Goal: Task Accomplishment & Management: Manage account settings

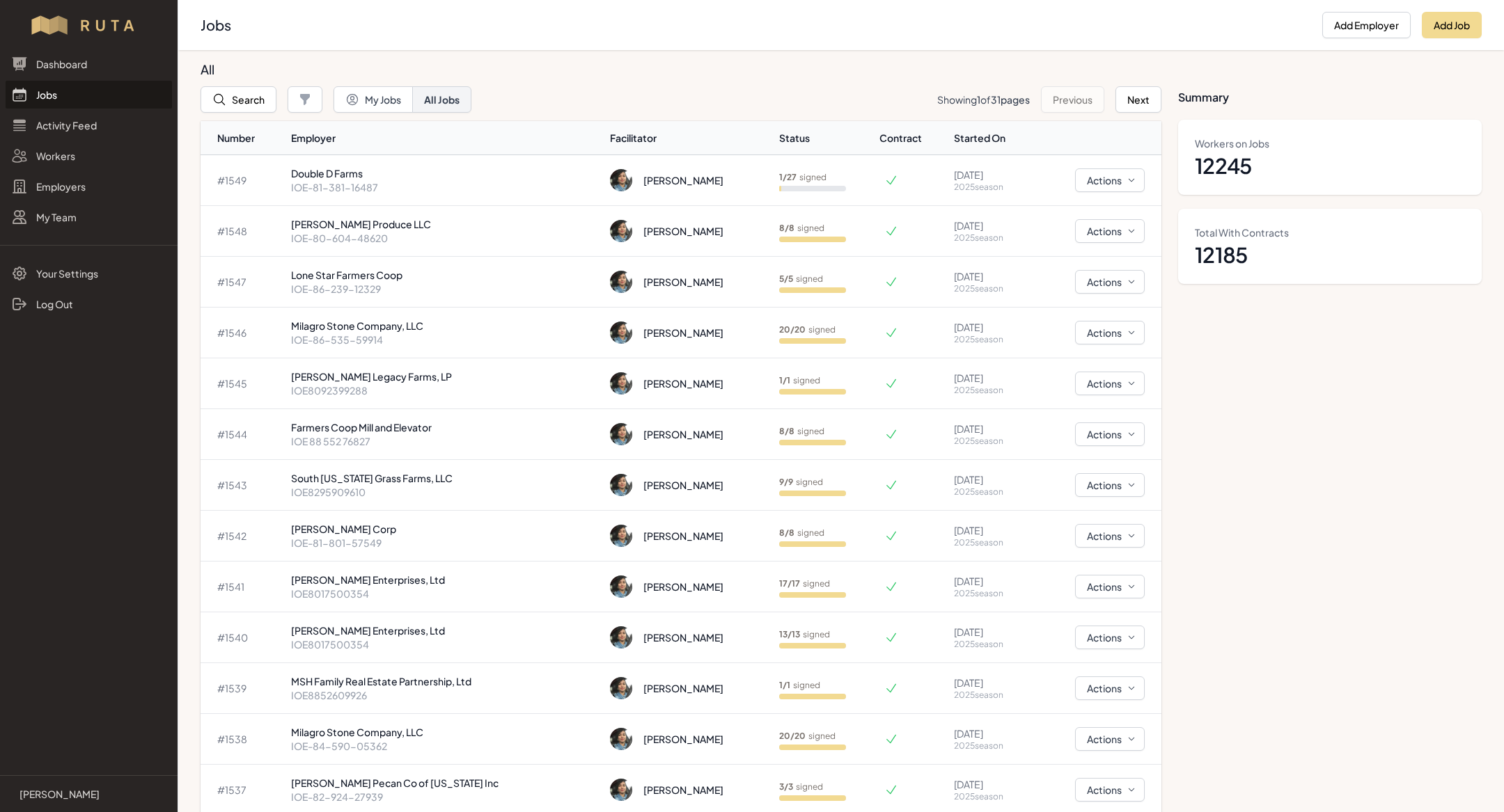
click at [68, 98] on link "Jobs" at bounding box center [89, 95] width 167 height 28
click at [366, 187] on p "IOE-81-381-16487" at bounding box center [445, 187] width 309 height 14
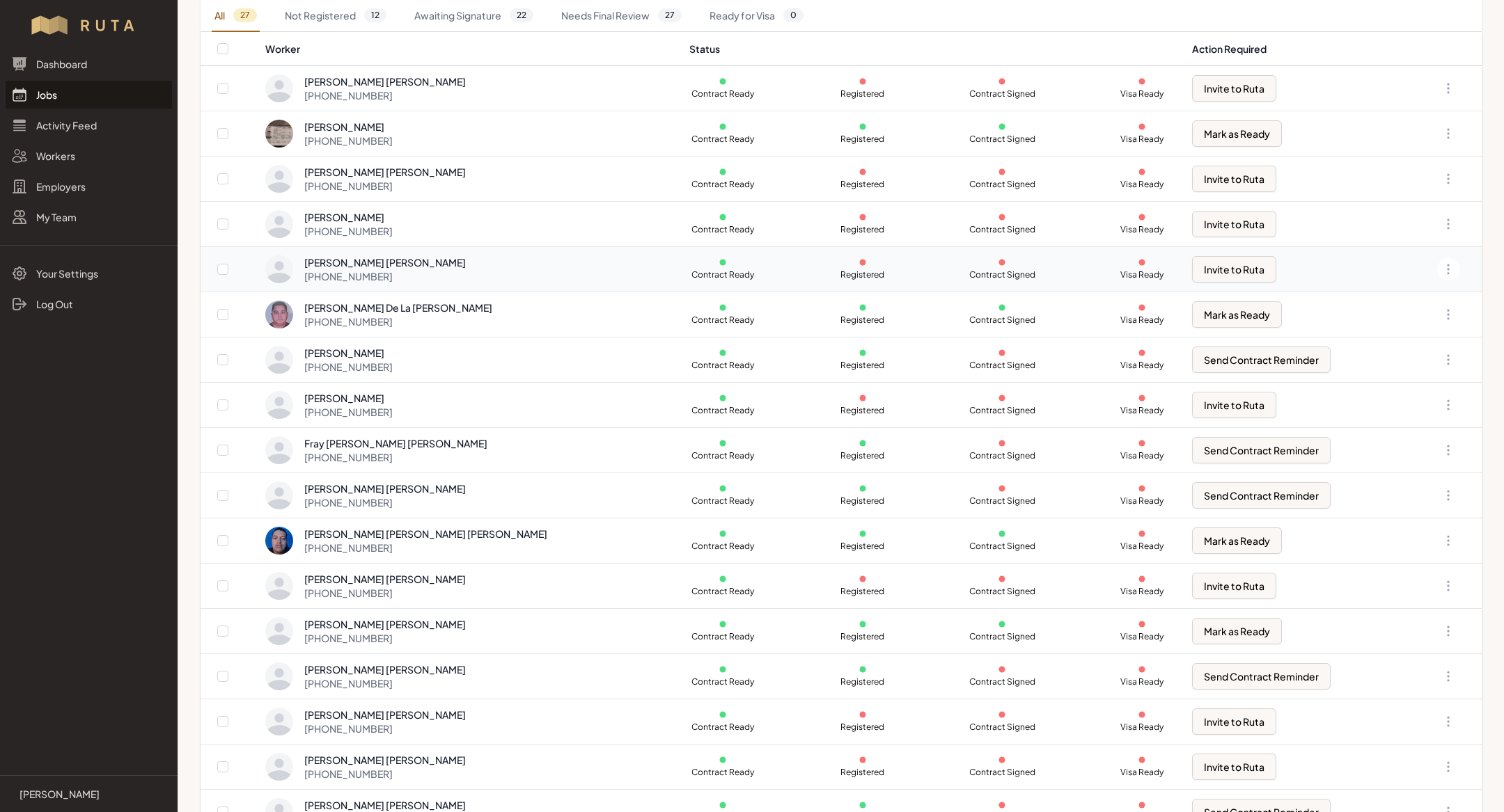
scroll to position [229, 0]
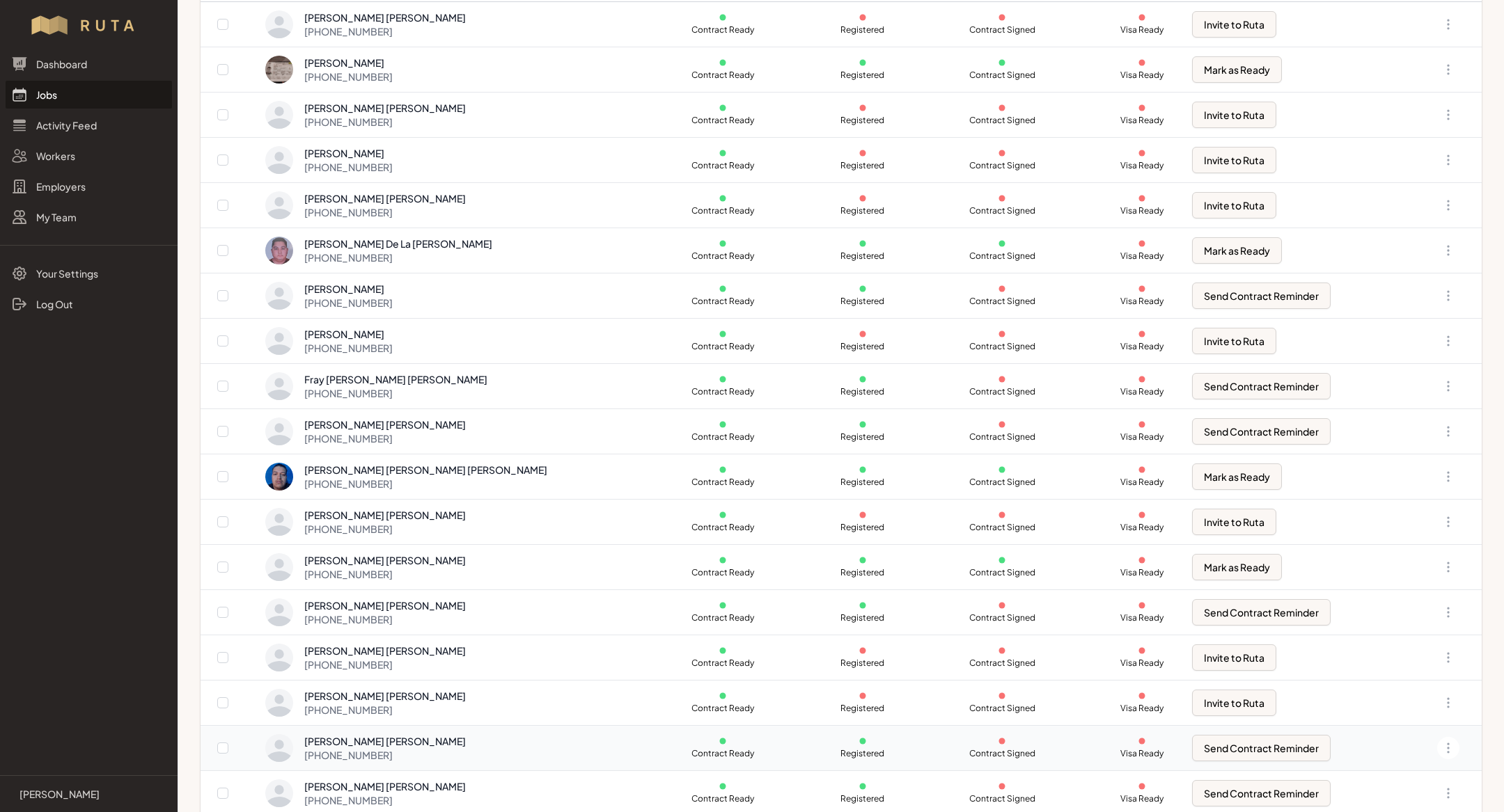
click at [438, 739] on div "Jose Rafael Munoz Casalez +52 415 138 8537" at bounding box center [469, 748] width 408 height 28
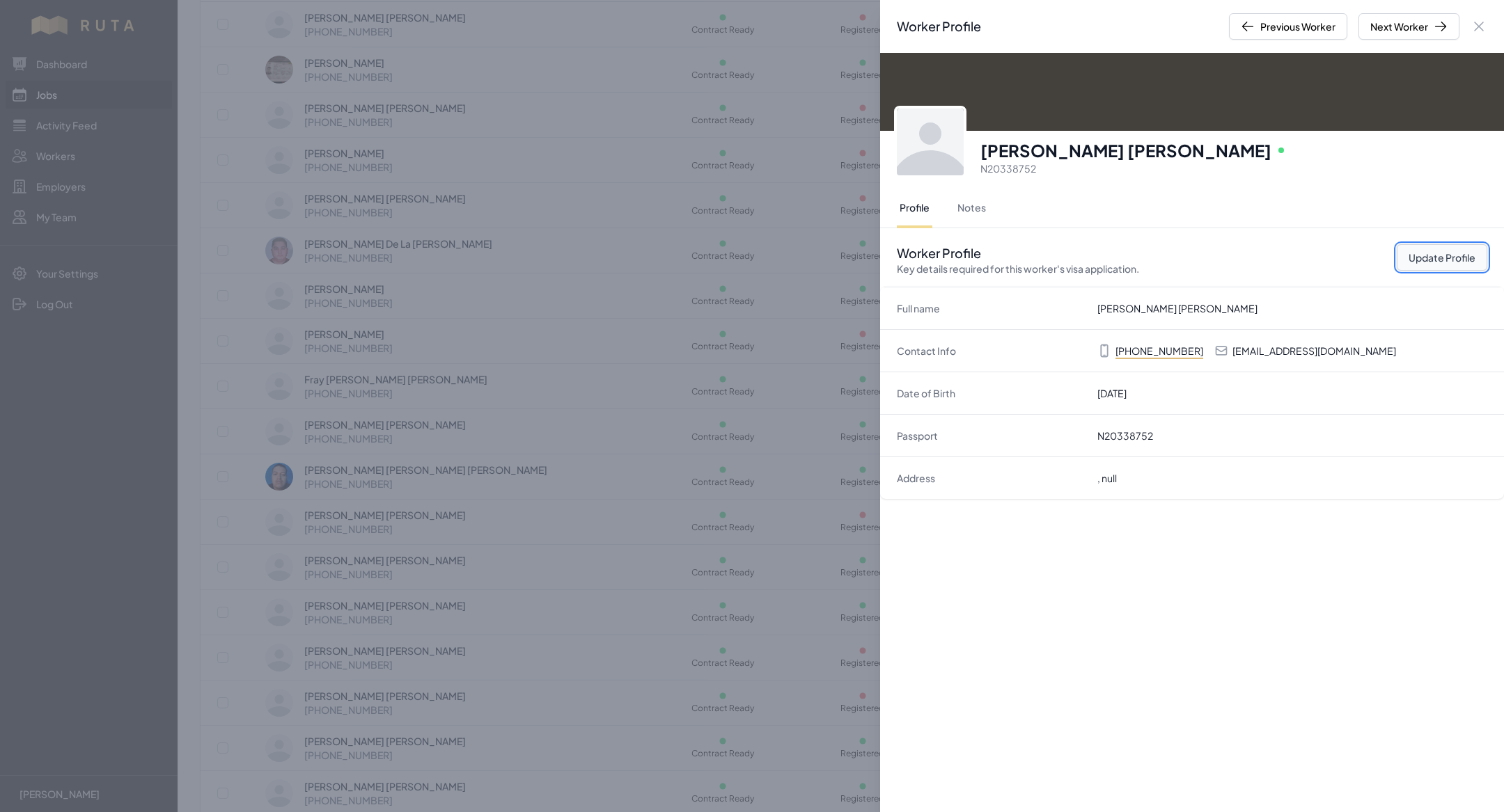
click at [1448, 258] on button "Update Profile" at bounding box center [1441, 257] width 91 height 26
select select "MX"
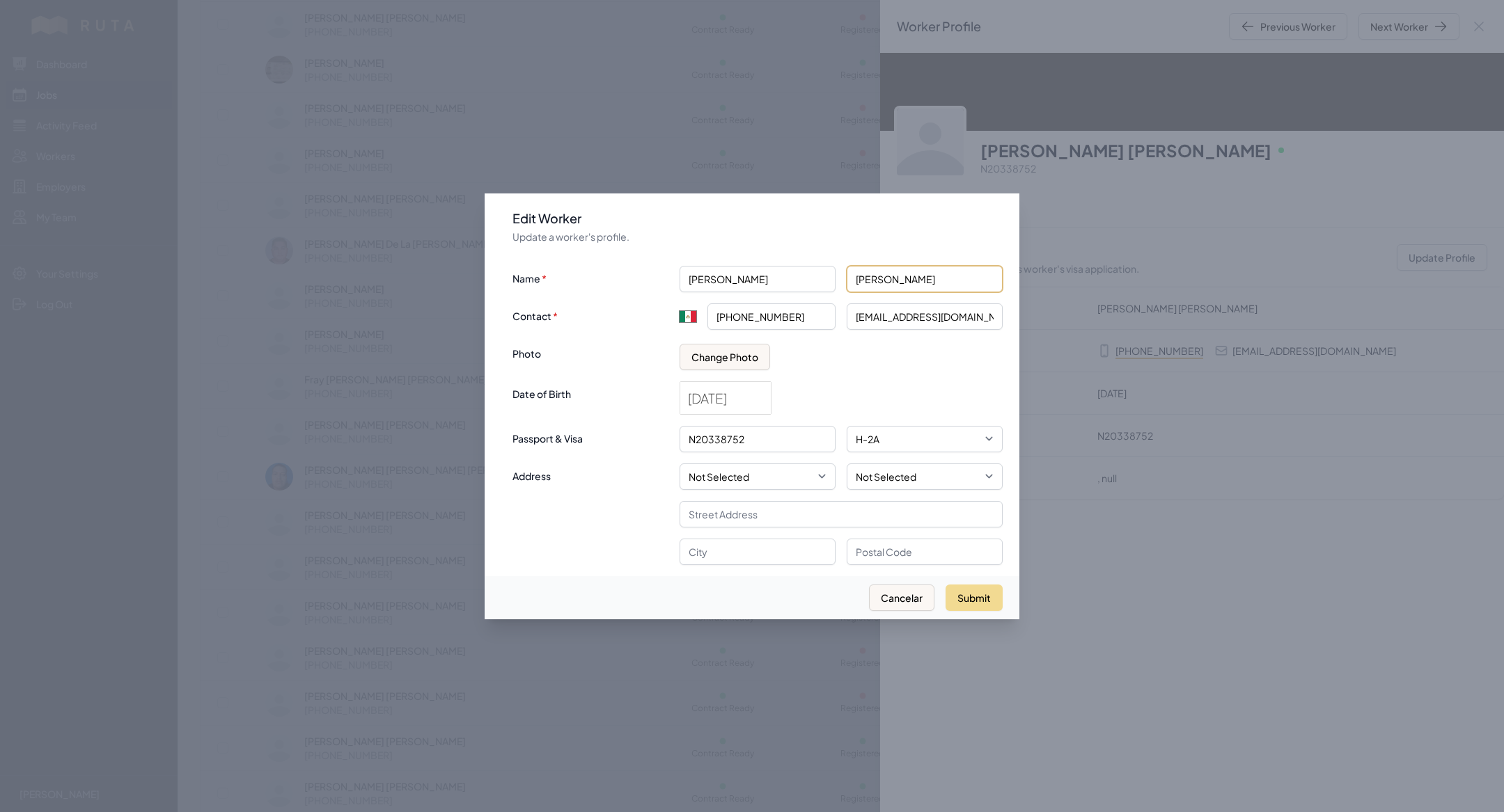
click at [938, 273] on input "Munoz Casalez" at bounding box center [924, 279] width 156 height 26
click at [939, 281] on input "Munoz Casalez" at bounding box center [924, 279] width 156 height 26
click at [878, 283] on input "Munoz Cazares" at bounding box center [924, 279] width 156 height 26
type input "Muñoz Cazares"
click at [981, 597] on button "Submit" at bounding box center [974, 597] width 57 height 26
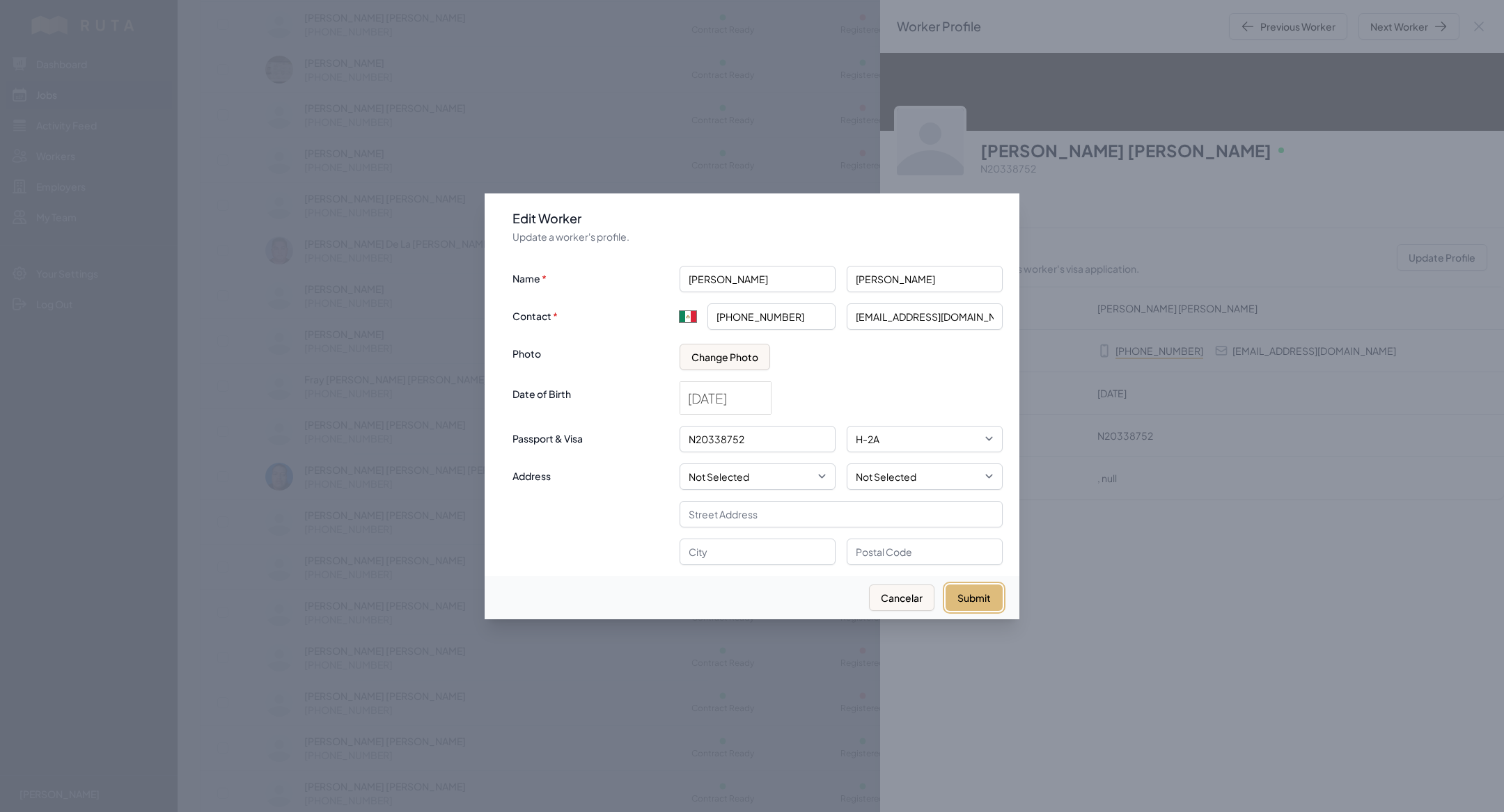
type input "+52"
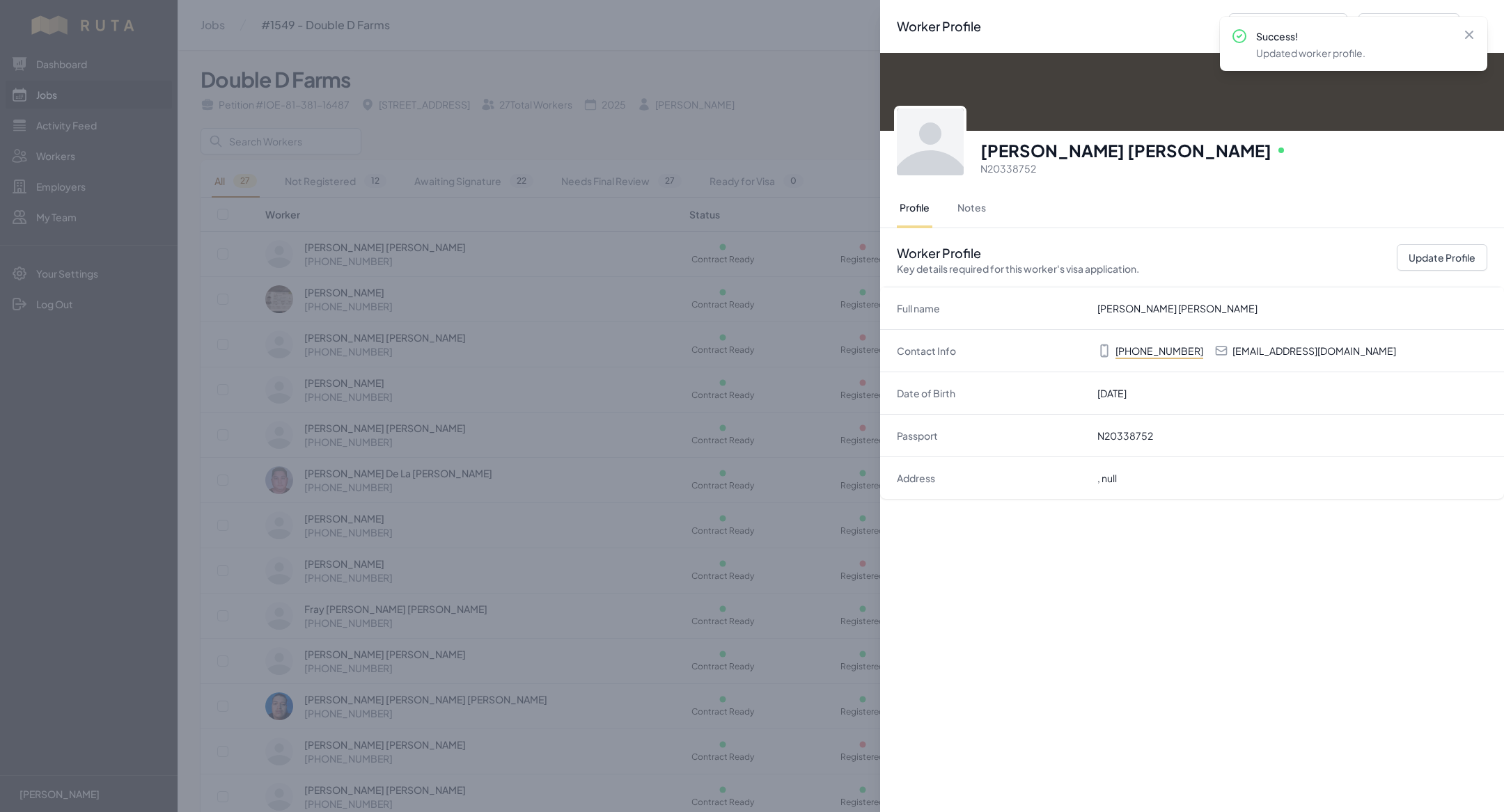
click at [585, 468] on div "Worker Profile Previous Worker Next Worker Close panel Jose Rafael Muñoz Cazare…" at bounding box center [752, 406] width 1504 height 812
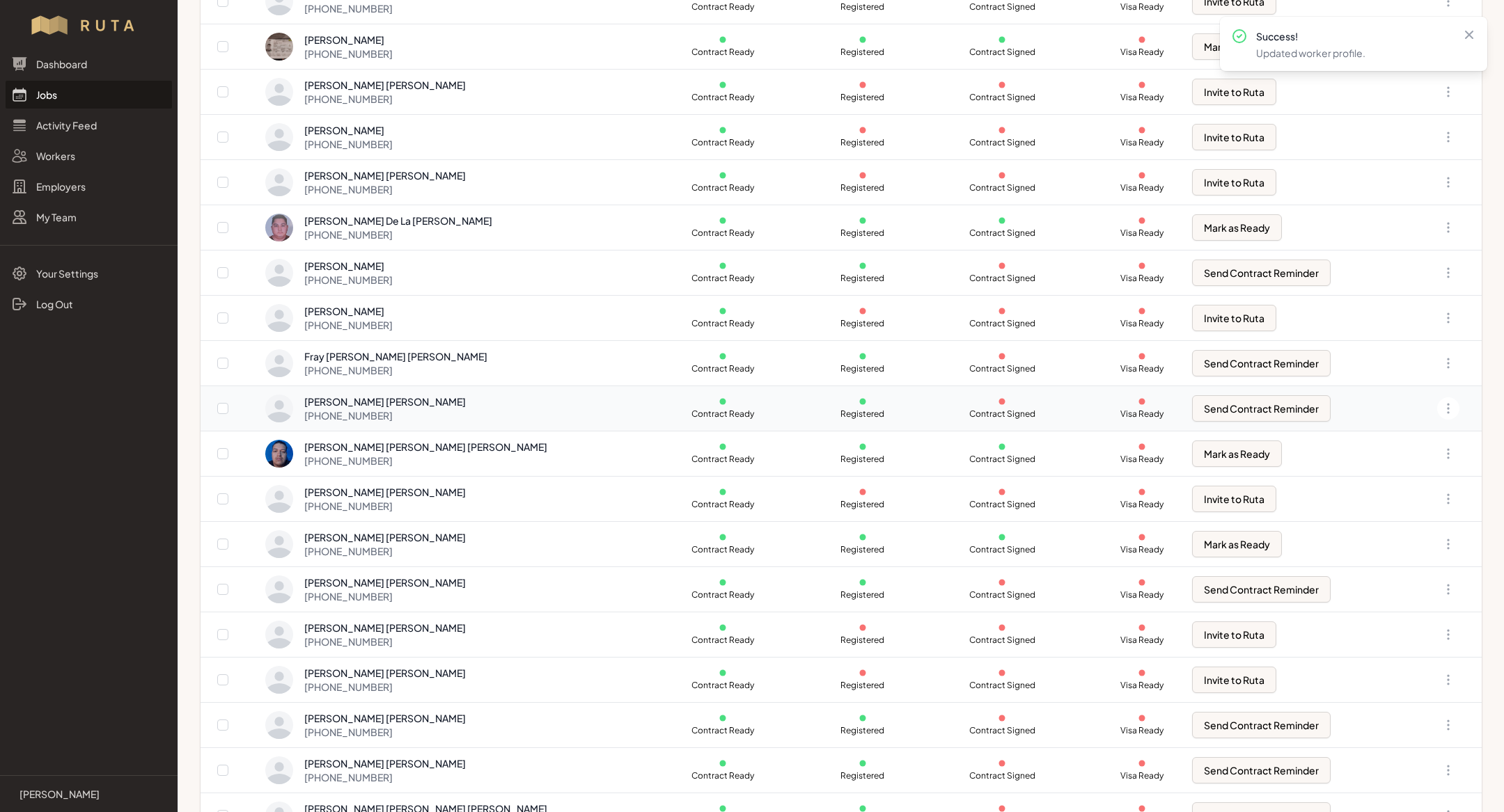
scroll to position [265, 0]
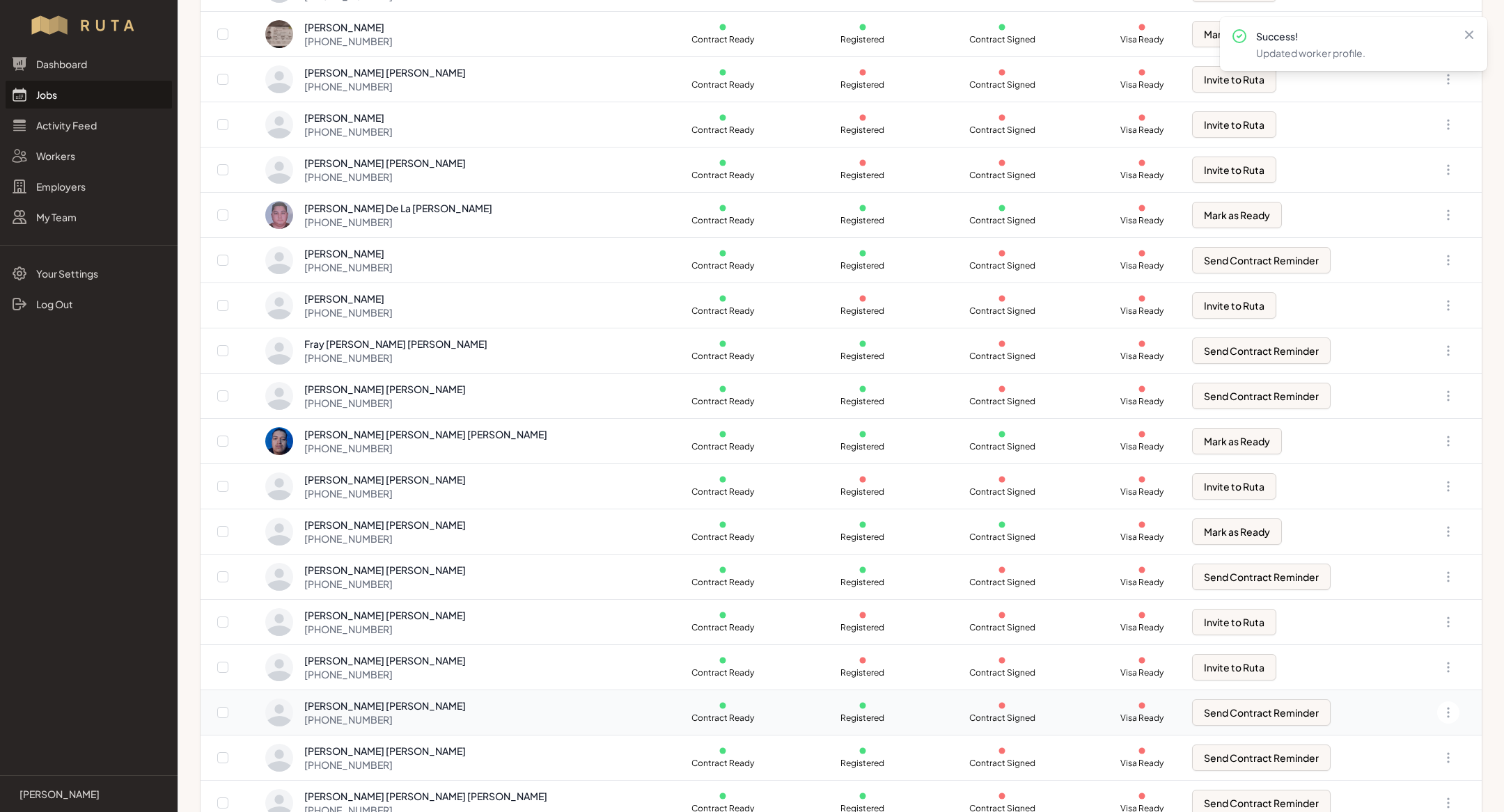
click at [514, 707] on div "Jose Rafael Muñoz Cazares +52 415 138 8537" at bounding box center [469, 712] width 408 height 28
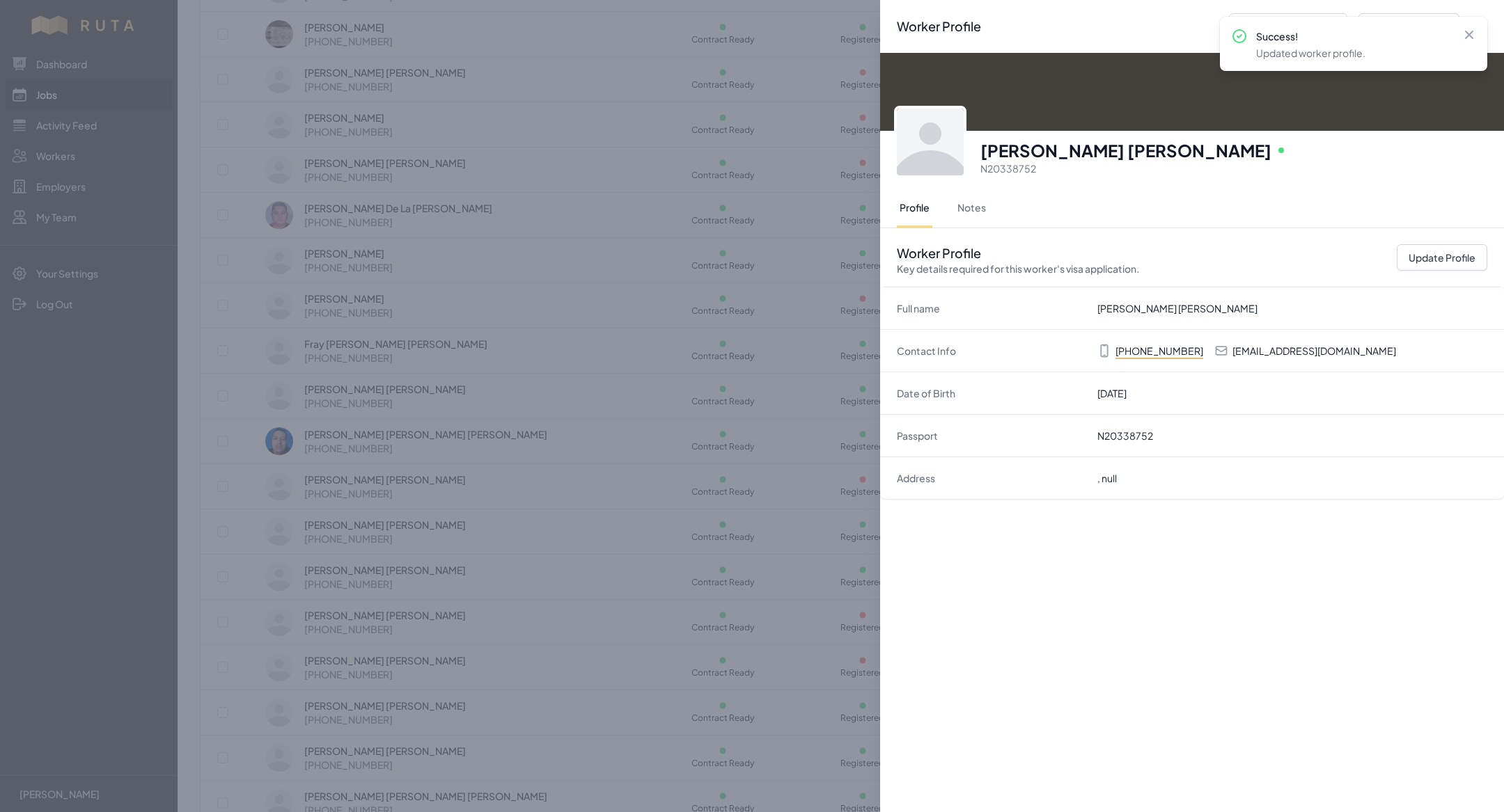
click at [608, 579] on div "Worker Profile Previous Worker Next Worker Close panel Jose Rafael Muñoz Cazare…" at bounding box center [752, 406] width 1504 height 812
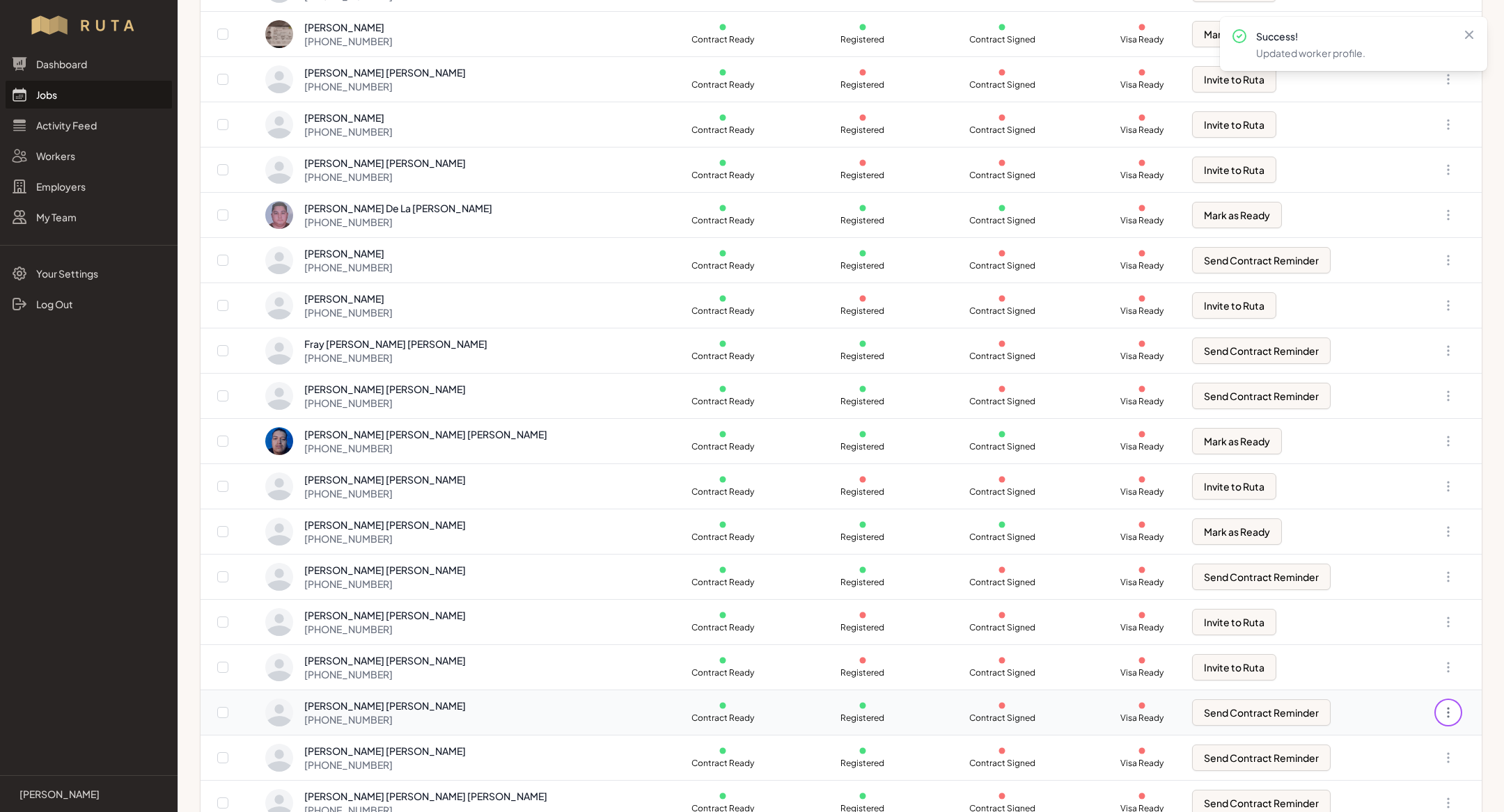
click at [1451, 706] on icon "button" at bounding box center [1448, 712] width 14 height 14
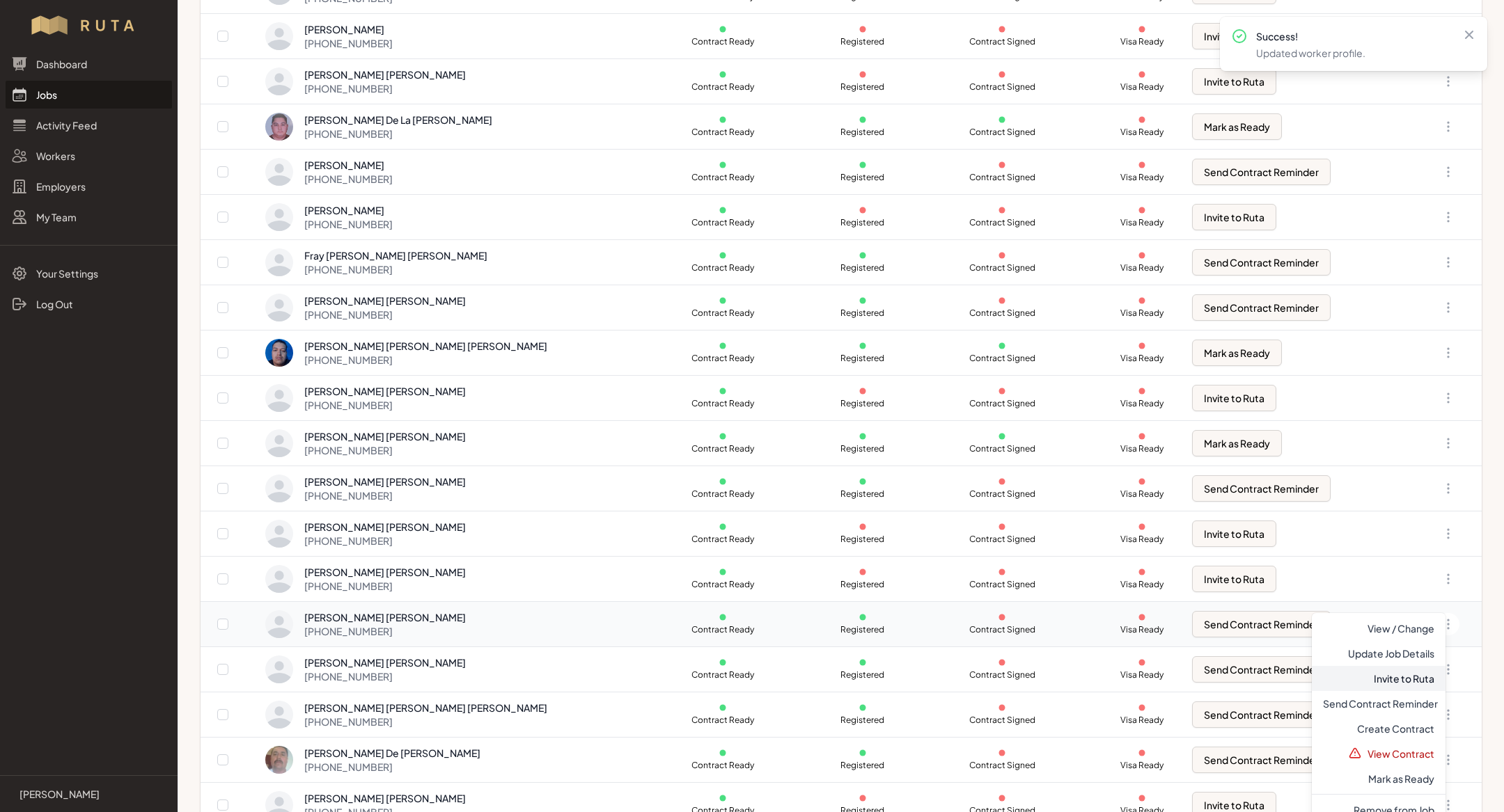
scroll to position [360, 0]
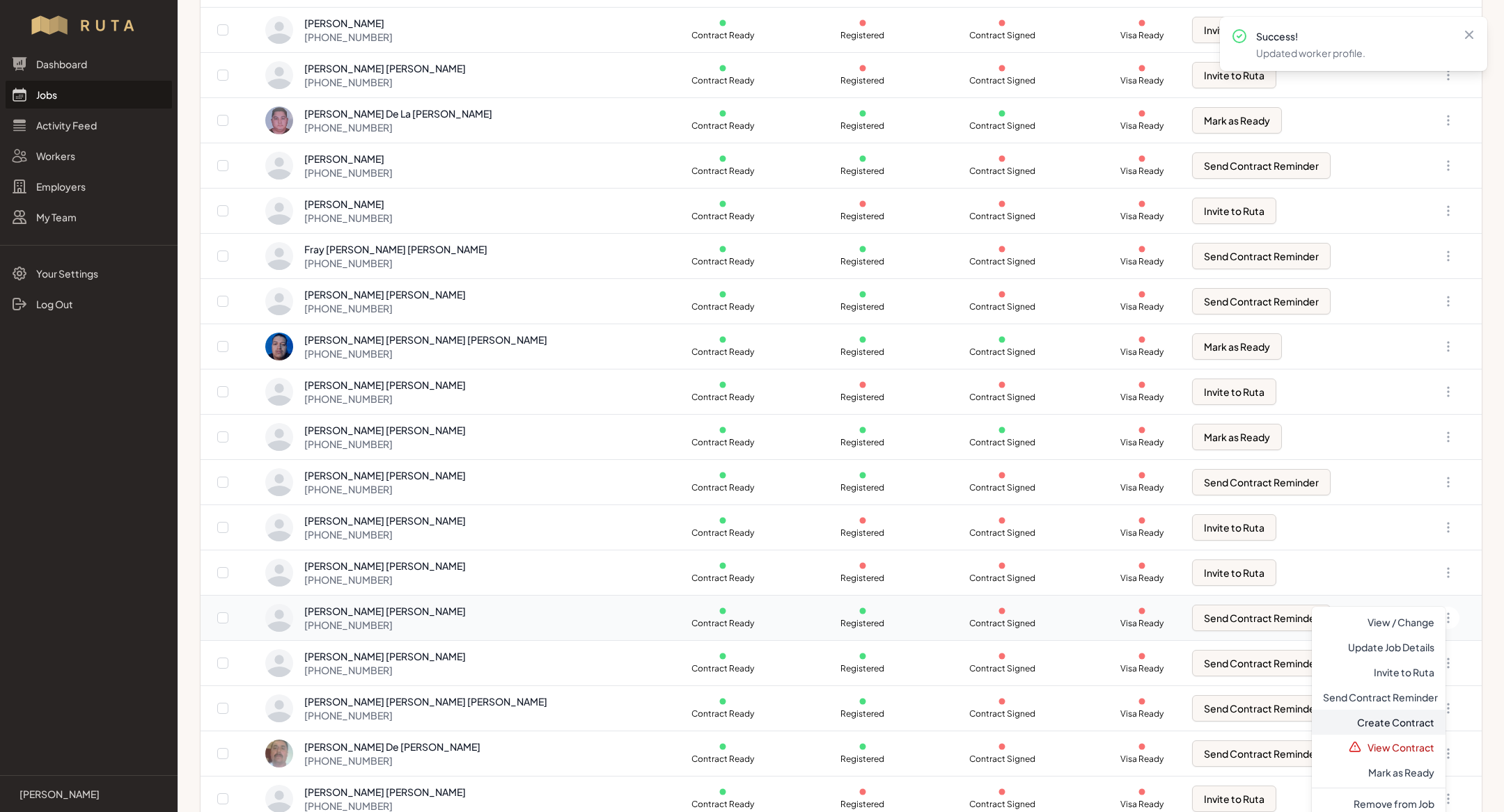
click at [1395, 716] on link "Create Contract" at bounding box center [1378, 722] width 134 height 25
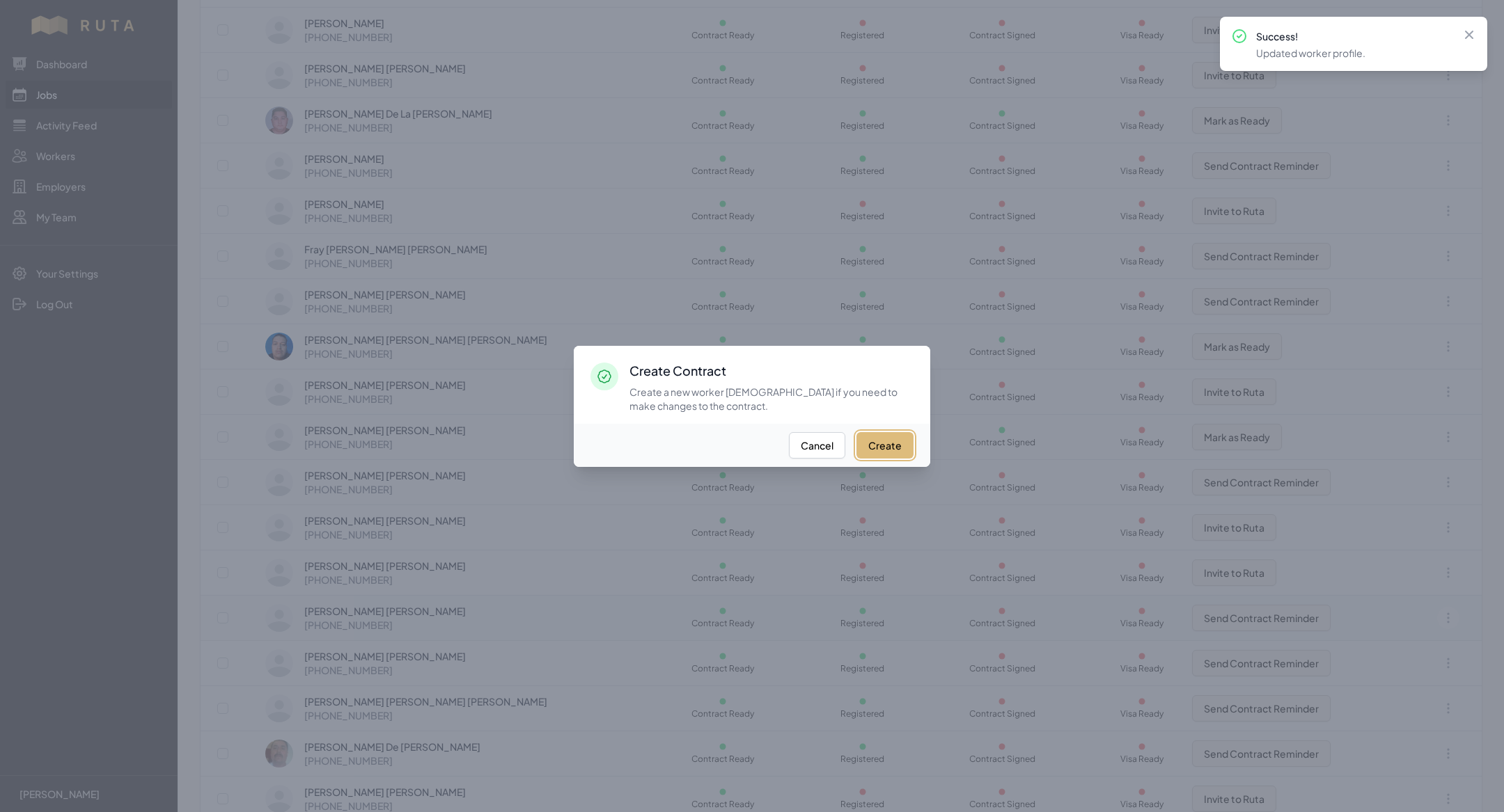
click at [887, 441] on button "Create" at bounding box center [885, 445] width 57 height 26
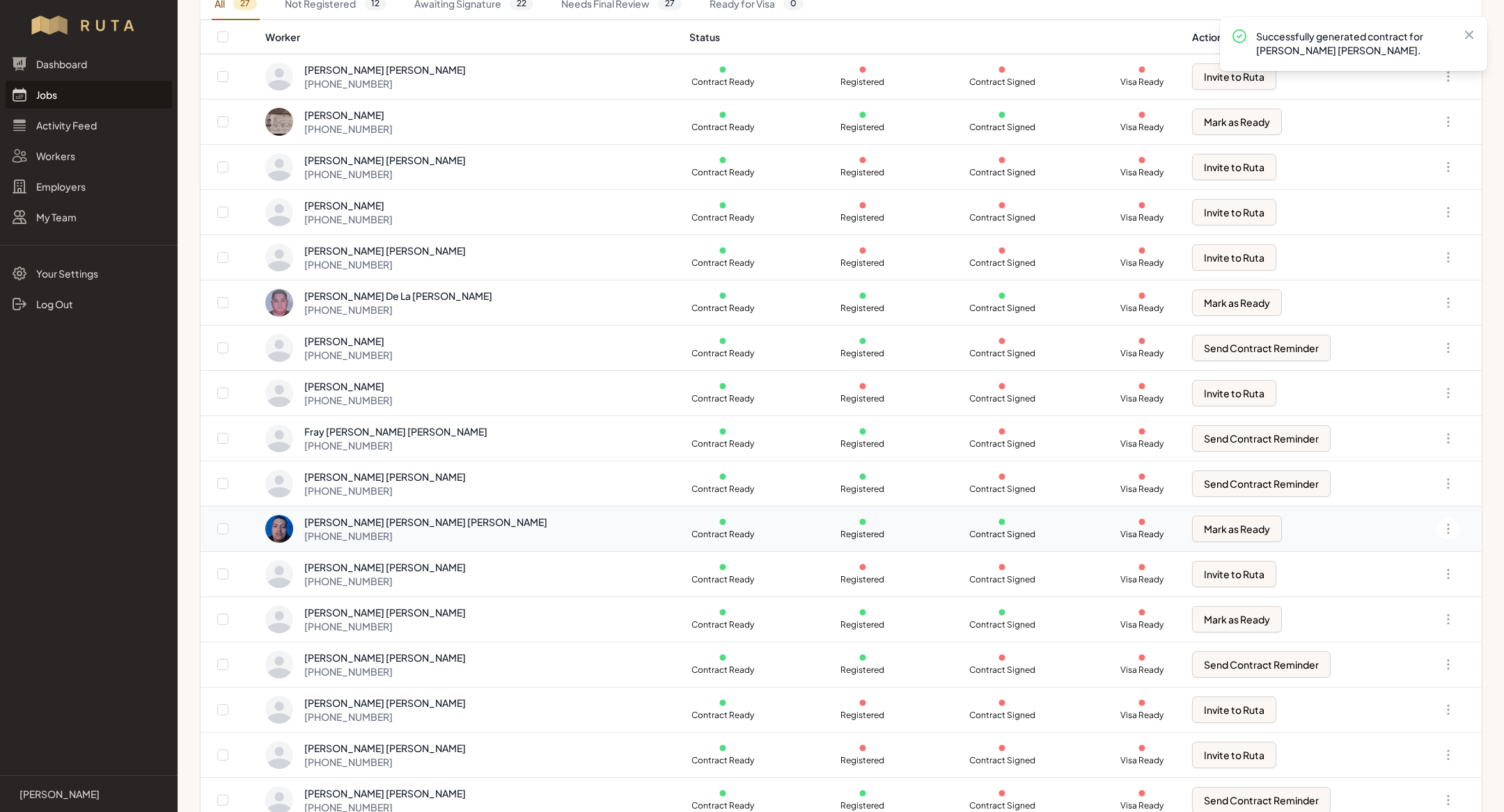
scroll to position [224, 0]
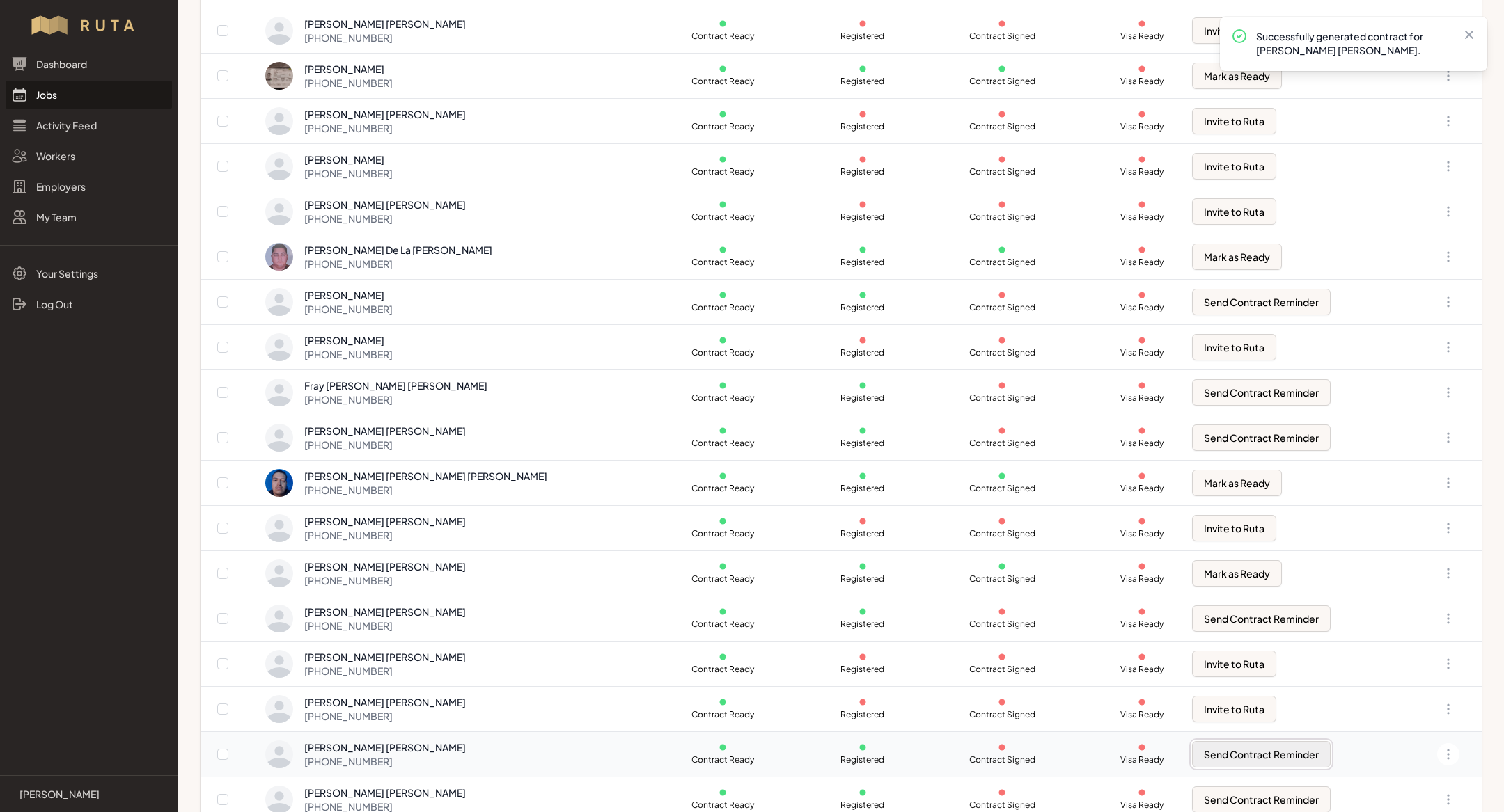
click at [1251, 758] on button "Send Contract Reminder" at bounding box center [1261, 754] width 139 height 26
checkbox input "true"
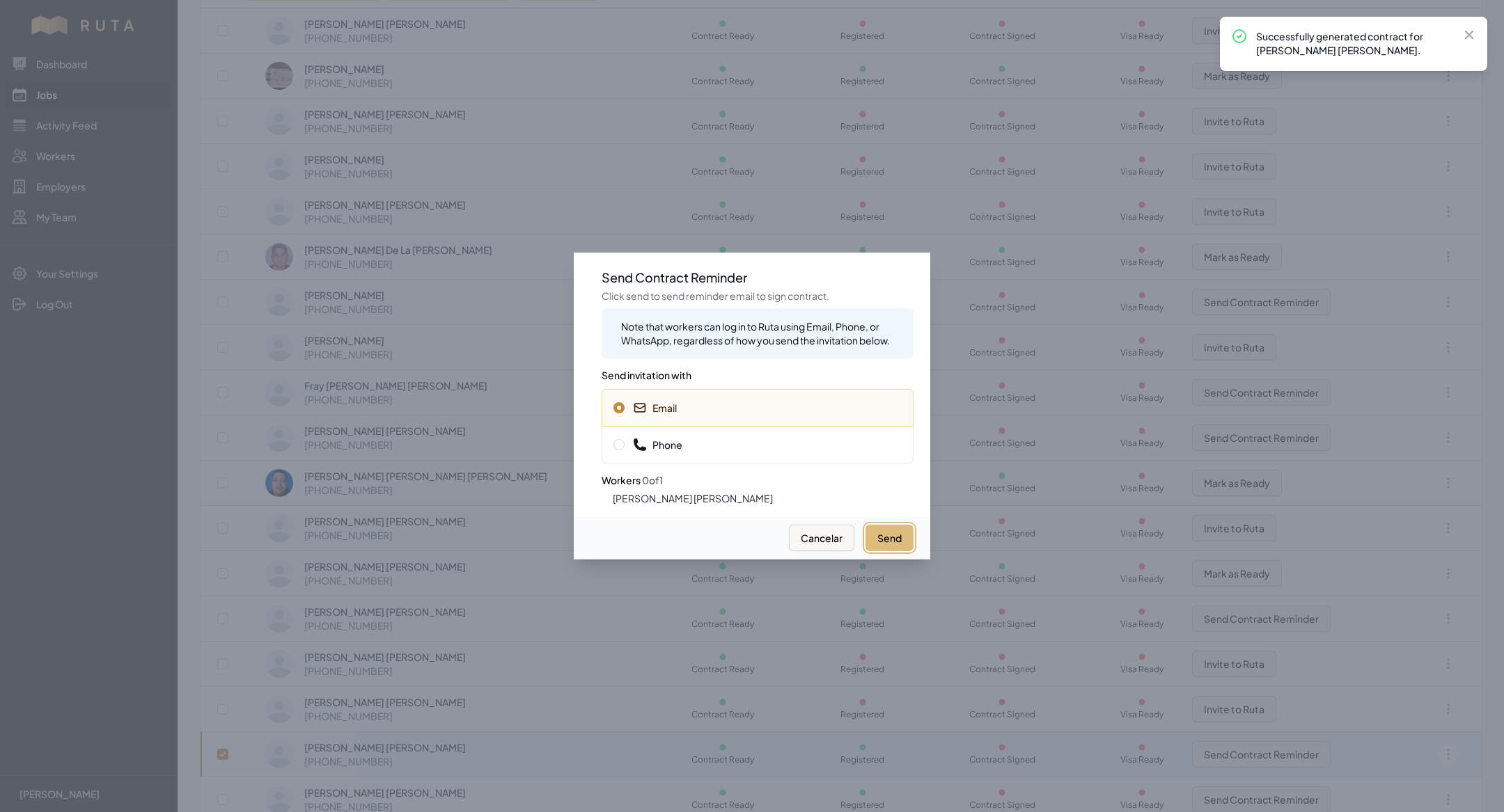
click at [868, 541] on button "Send" at bounding box center [889, 538] width 48 height 26
click at [726, 450] on span "Phone" at bounding box center [757, 444] width 288 height 14
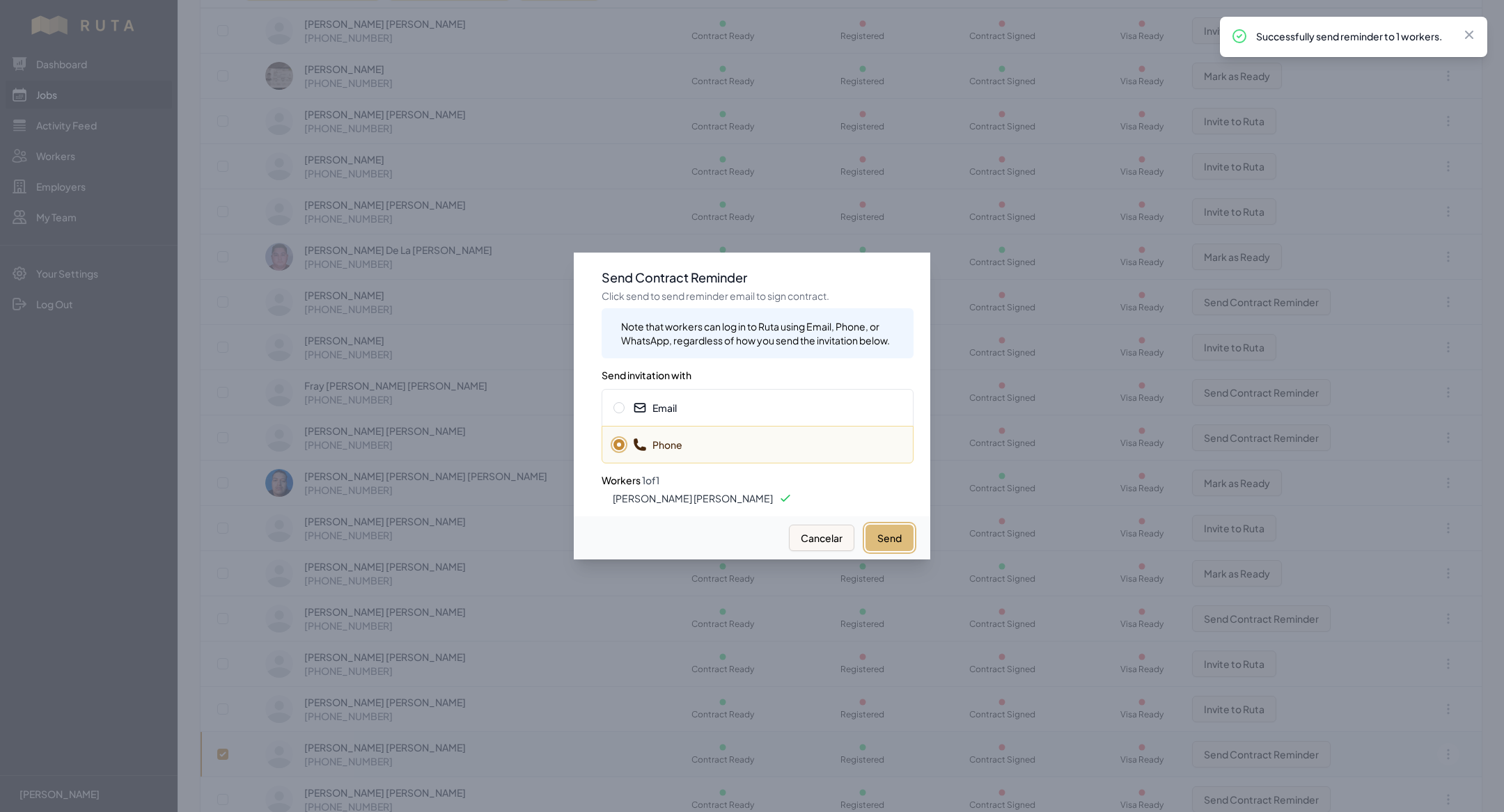
click at [896, 539] on button "Send" at bounding box center [889, 538] width 48 height 26
click at [340, 357] on div at bounding box center [752, 406] width 1504 height 812
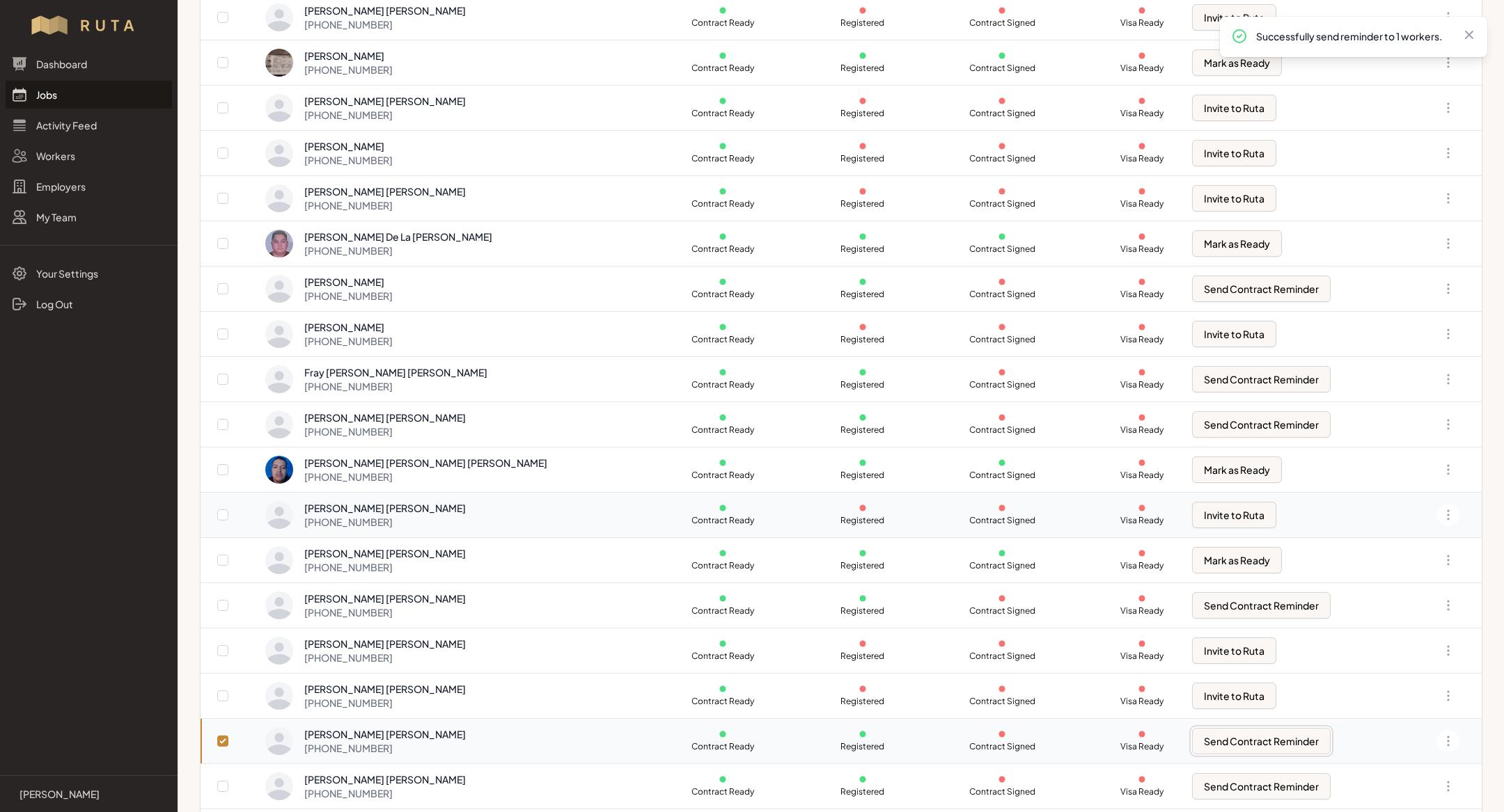
scroll to position [241, 0]
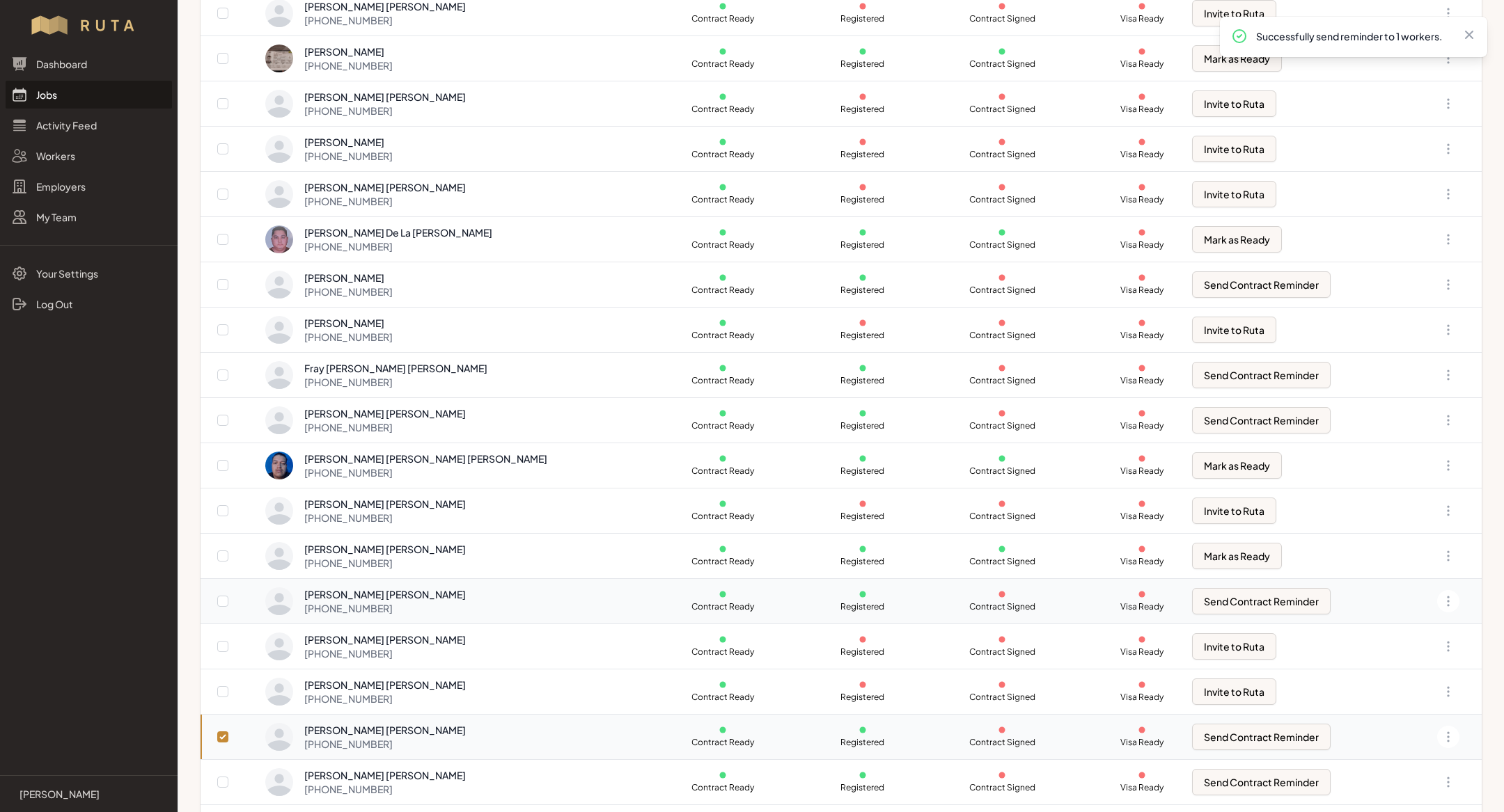
click at [455, 597] on div "[PERSON_NAME] [PERSON_NAME]" at bounding box center [385, 594] width 162 height 14
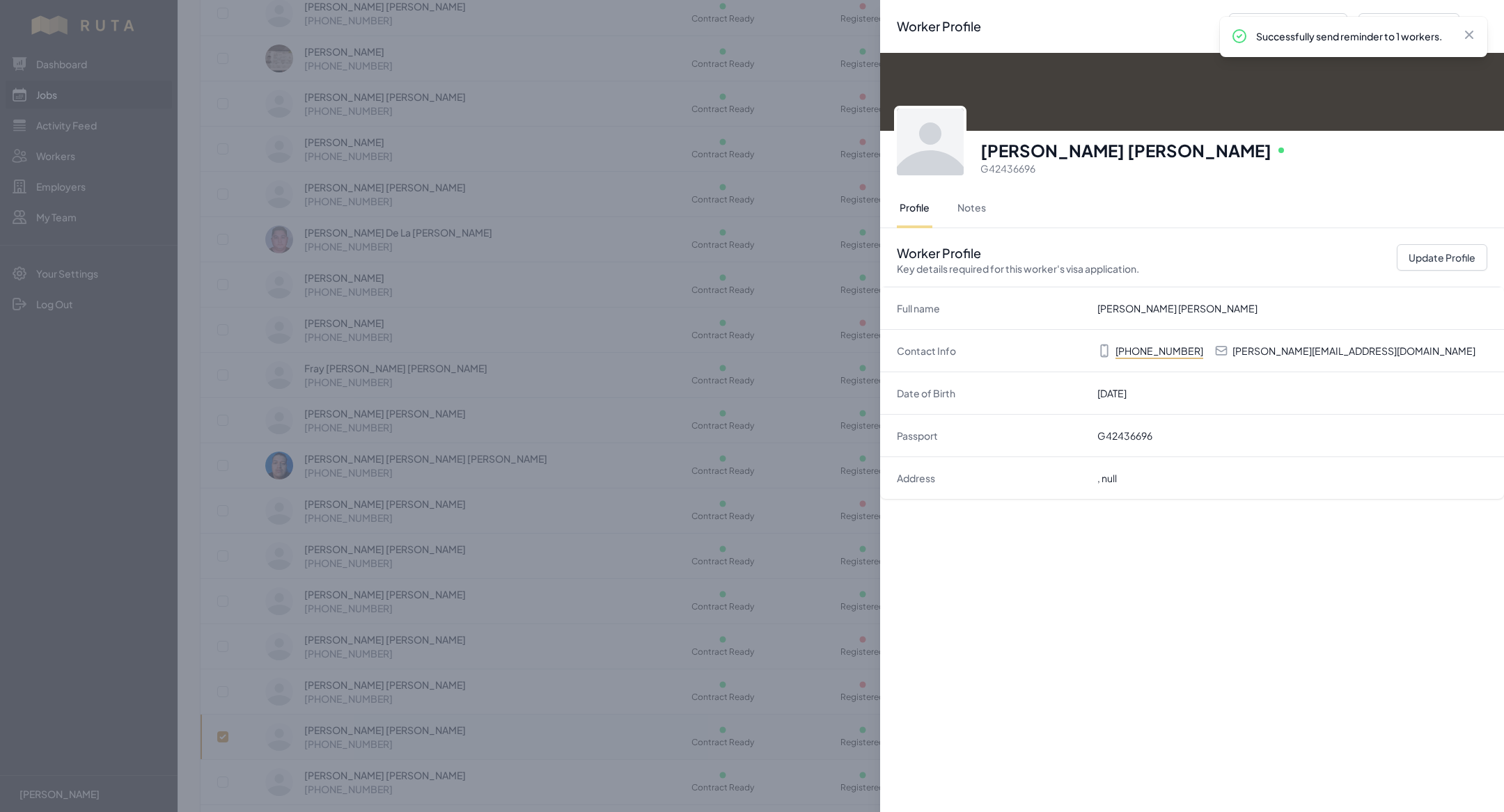
click at [517, 645] on div "Worker Profile Previous Worker Next Worker Close panel Jose Armando Diosdado Ch…" at bounding box center [752, 406] width 1504 height 812
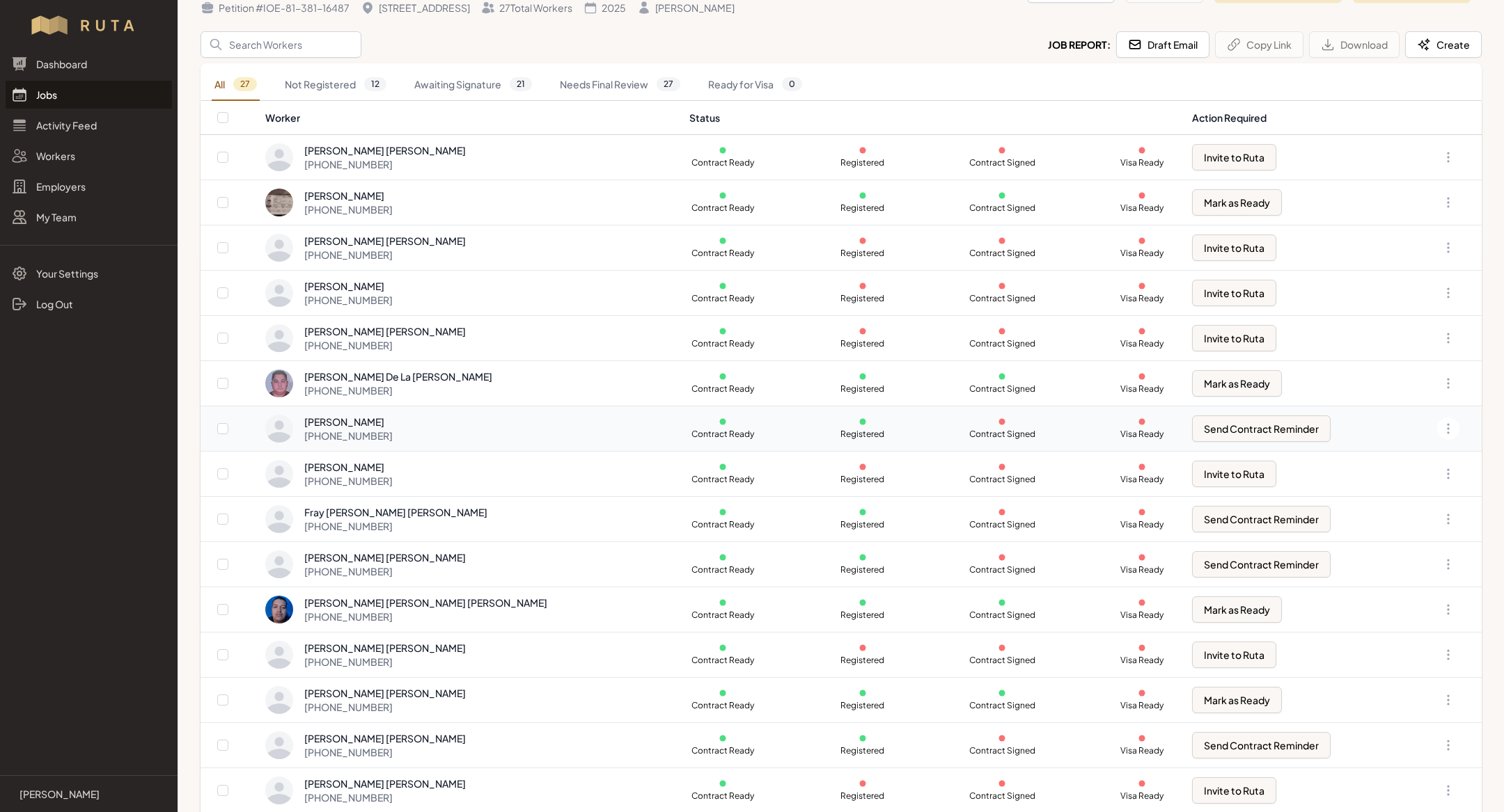
scroll to position [102, 0]
